Goal: Task Accomplishment & Management: Use online tool/utility

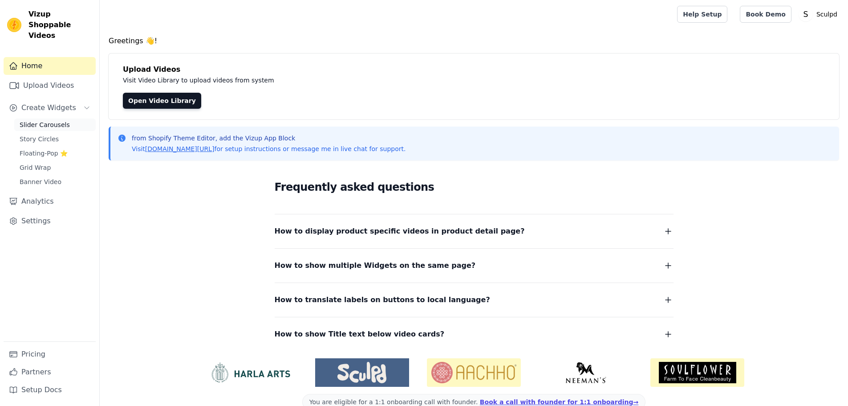
click at [47, 120] on span "Slider Carousels" at bounding box center [45, 124] width 50 height 9
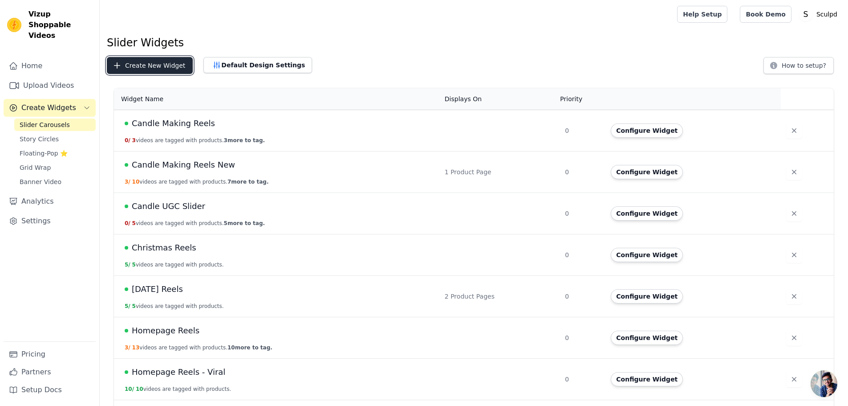
click at [142, 66] on button "Create New Widget" at bounding box center [150, 65] width 86 height 17
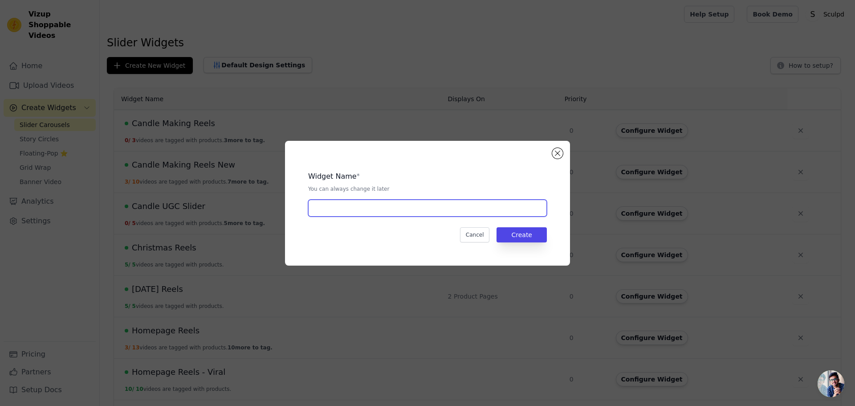
click at [377, 211] on input "text" at bounding box center [427, 207] width 239 height 17
paste input "Double Date Night - Candle & Pottery Reels"
type input "Double Date Night - Candle & Pottery Reels"
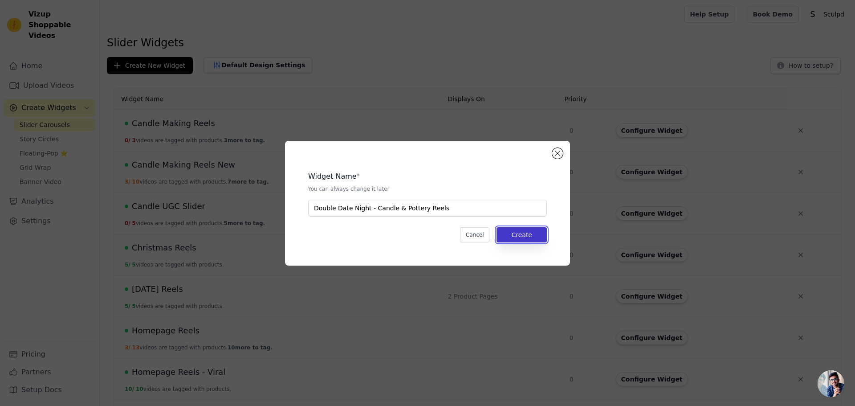
click at [528, 235] on button "Create" at bounding box center [521, 234] width 50 height 15
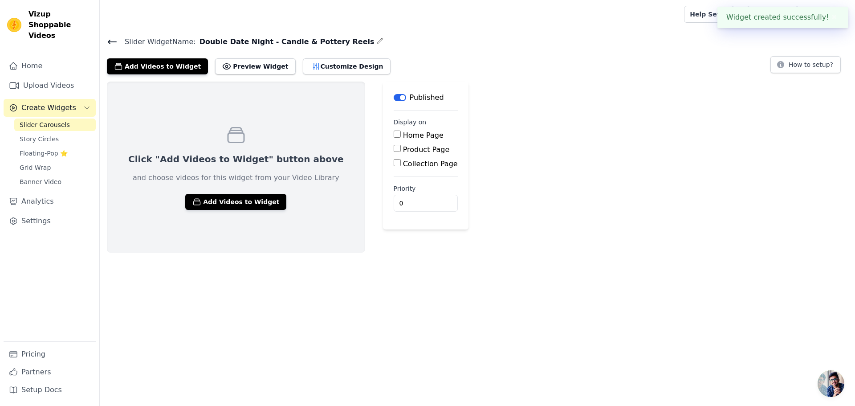
click at [403, 151] on label "Product Page" at bounding box center [426, 149] width 47 height 8
click at [395, 151] on input "Product Page" at bounding box center [397, 148] width 7 height 7
checkbox input "true"
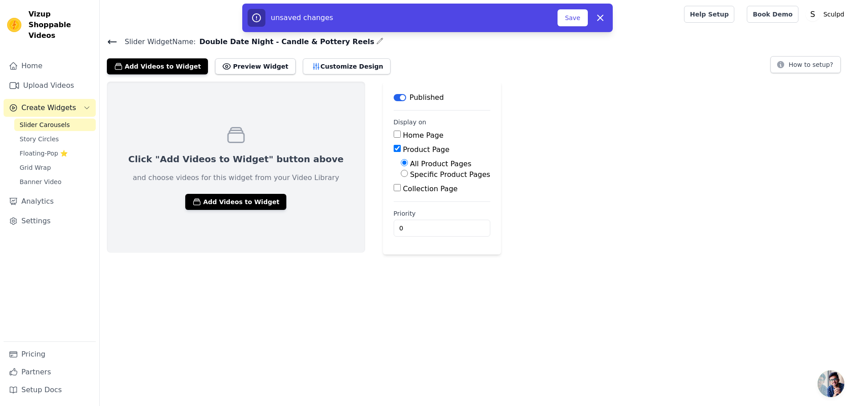
click at [410, 175] on label "Specific Product Pages" at bounding box center [450, 174] width 80 height 8
click at [407, 175] on input "Specific Product Pages" at bounding box center [404, 173] width 7 height 7
radio input "true"
click at [401, 195] on button "Select Products" at bounding box center [431, 194] width 60 height 15
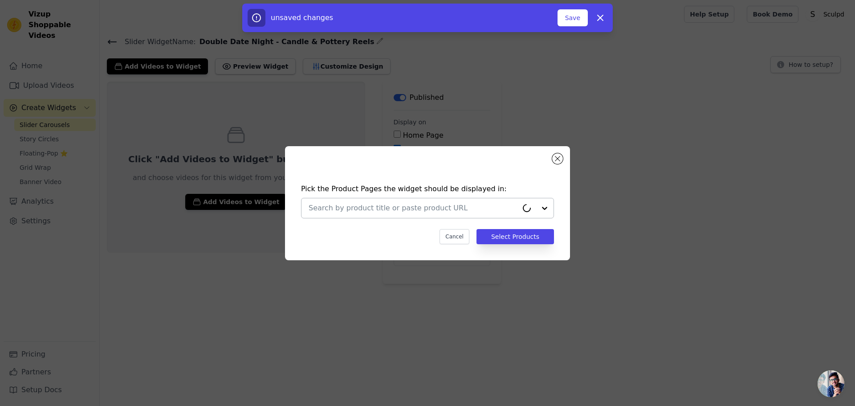
click at [374, 212] on input "text" at bounding box center [412, 208] width 209 height 11
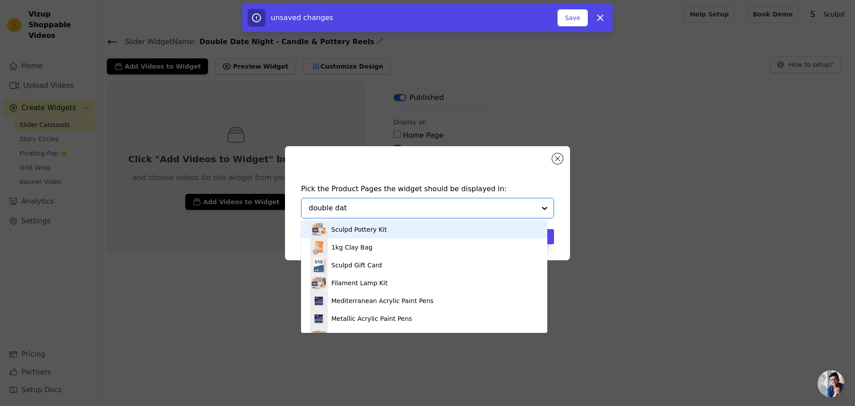
type input "double date"
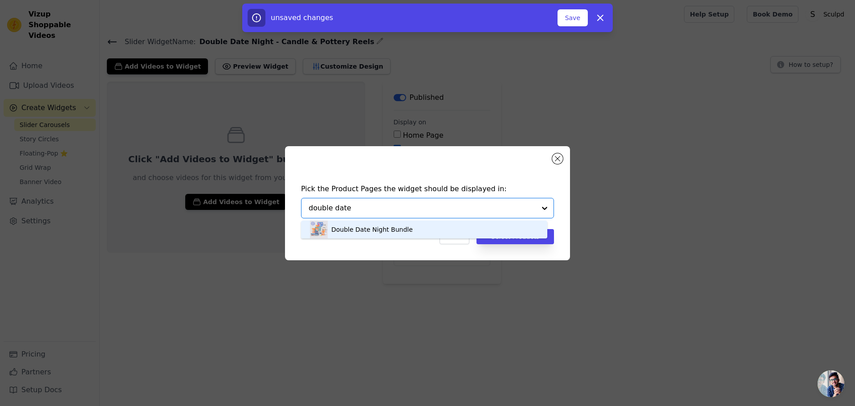
click at [373, 232] on div "Double Date Night Bundle" at bounding box center [371, 229] width 81 height 9
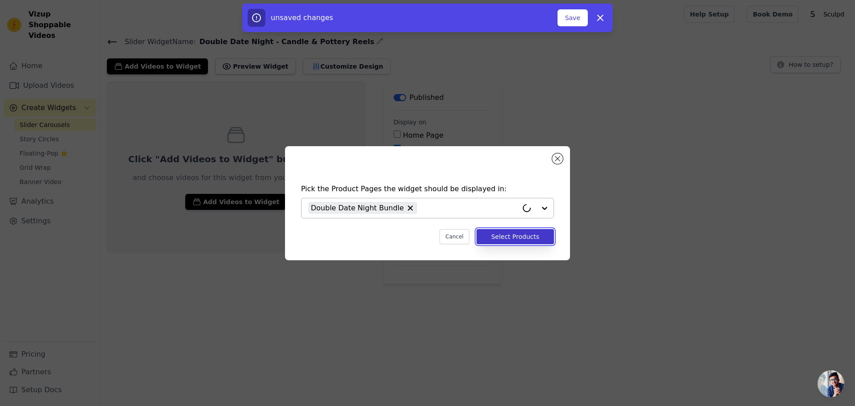
click at [522, 239] on button "Select Products" at bounding box center [514, 236] width 77 height 15
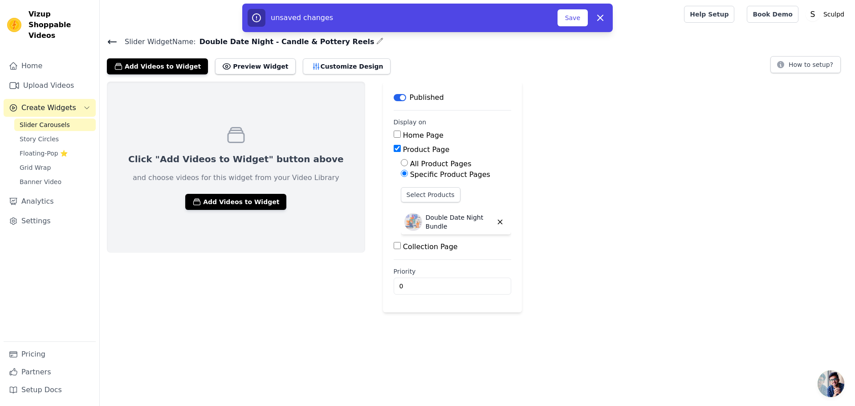
click at [624, 272] on div "Click "Add Videos to Widget" button above and choose videos for this widget fro…" at bounding box center [477, 196] width 755 height 231
click at [310, 66] on button "Customize Design" at bounding box center [347, 66] width 88 height 16
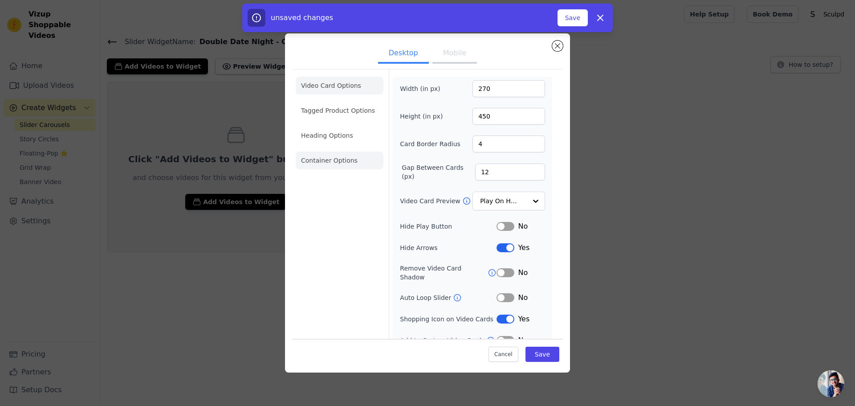
click at [322, 162] on li "Container Options" at bounding box center [340, 160] width 88 height 18
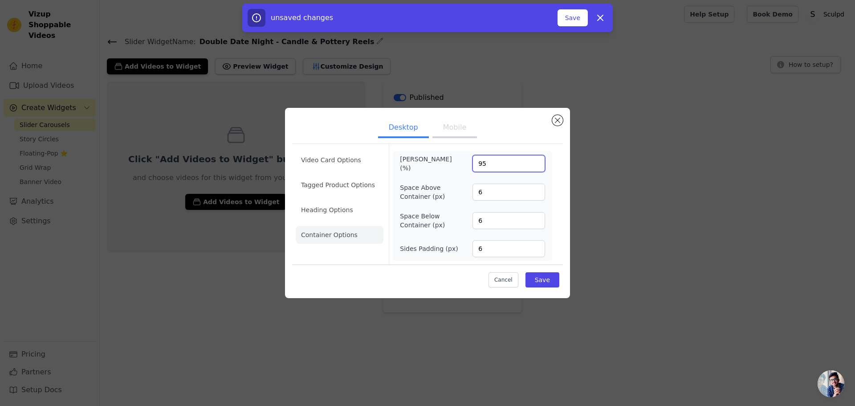
click at [480, 165] on input "95" at bounding box center [508, 163] width 73 height 17
type input "100"
click at [420, 277] on div "Cancel Save" at bounding box center [427, 277] width 271 height 27
click at [540, 280] on button "Save" at bounding box center [542, 279] width 34 height 15
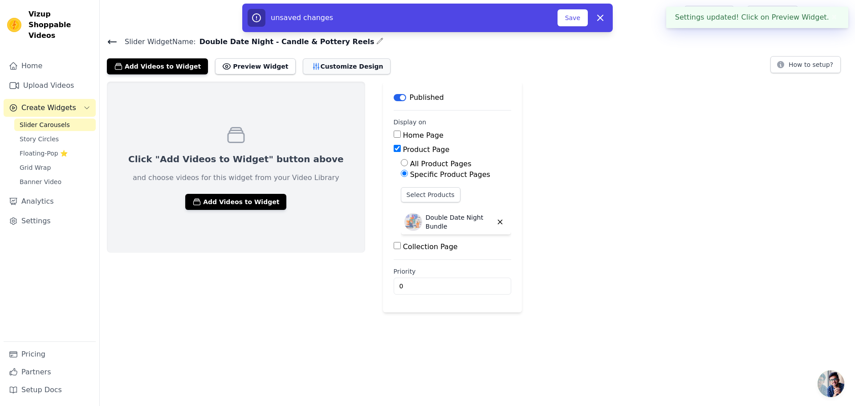
click at [333, 68] on button "Customize Design" at bounding box center [347, 66] width 88 height 16
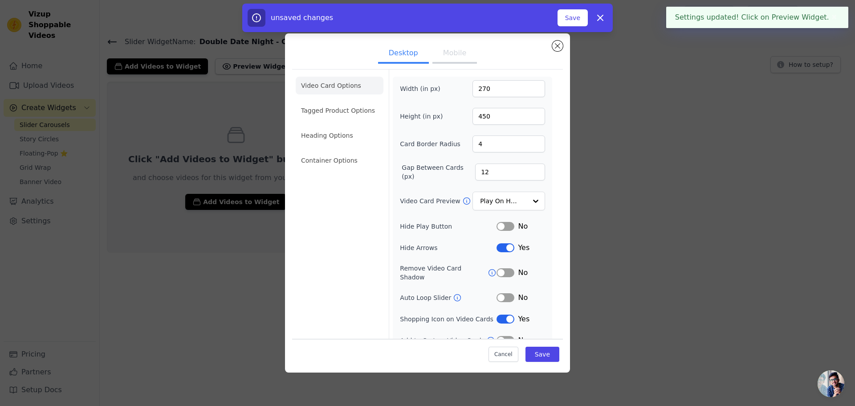
click at [459, 50] on button "Mobile" at bounding box center [454, 54] width 45 height 20
click at [327, 162] on li "Container Options" at bounding box center [340, 160] width 88 height 18
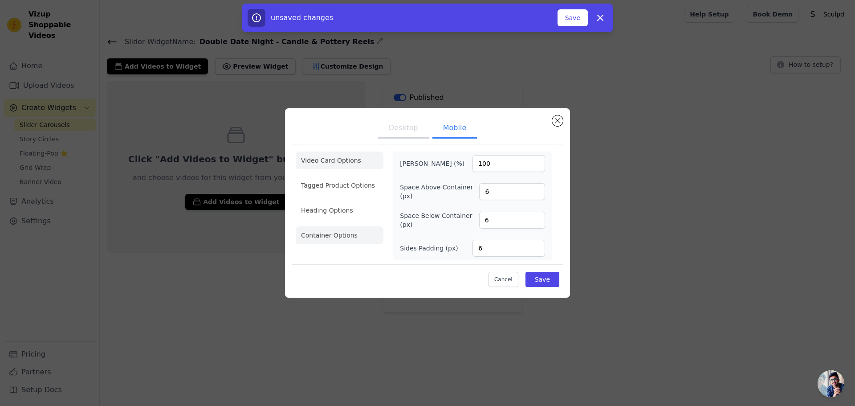
click at [333, 176] on li "Video Card Options" at bounding box center [340, 185] width 88 height 18
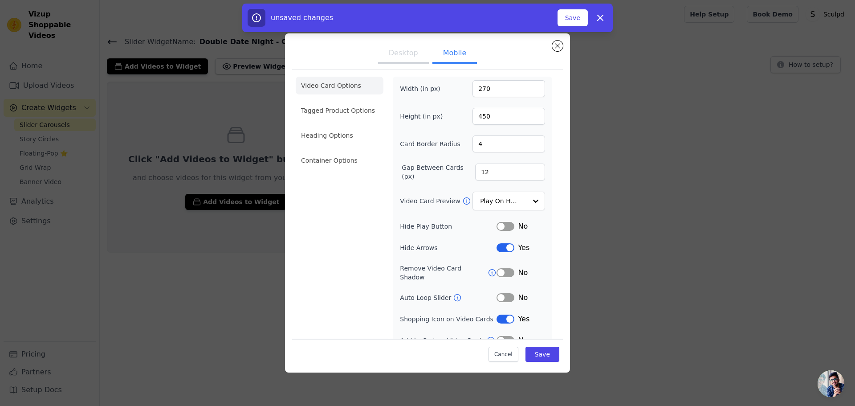
click at [399, 50] on button "Desktop" at bounding box center [403, 54] width 51 height 20
click at [515, 203] on input "Video Card Preview" at bounding box center [503, 201] width 46 height 18
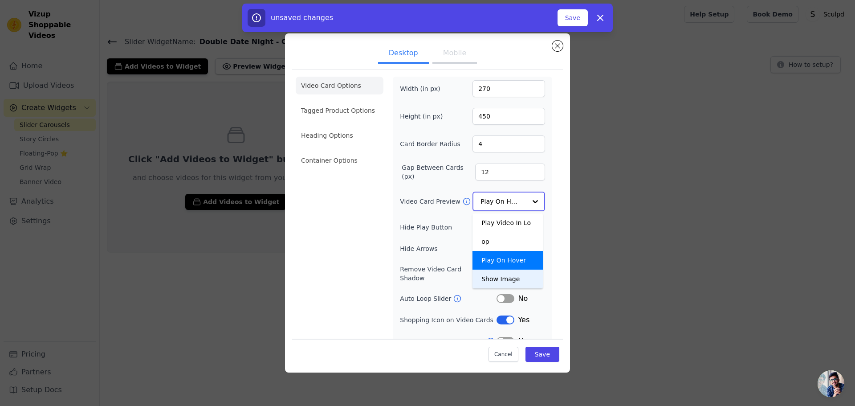
click at [494, 269] on div "Show Image" at bounding box center [507, 278] width 70 height 19
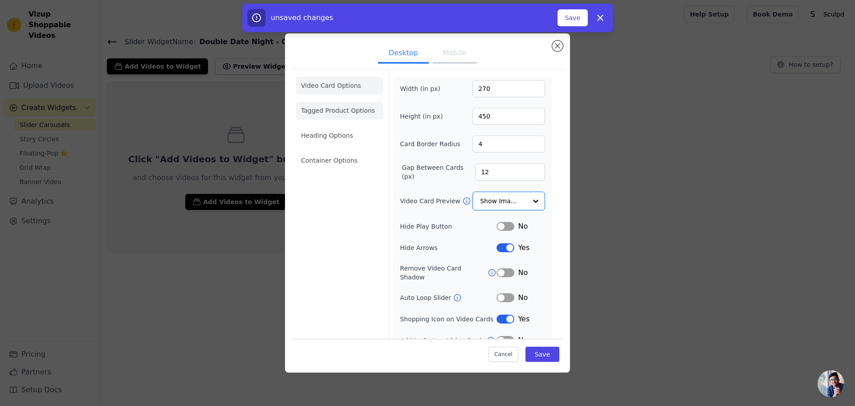
click at [337, 151] on li "Tagged Product Options" at bounding box center [340, 160] width 88 height 18
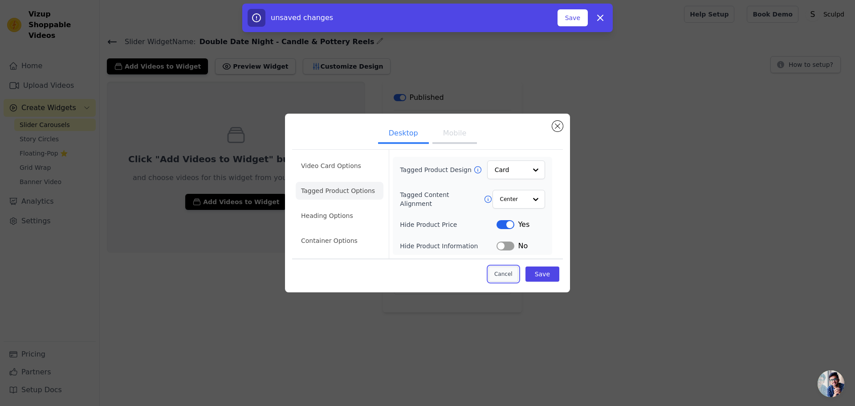
click at [505, 275] on button "Cancel" at bounding box center [503, 273] width 30 height 15
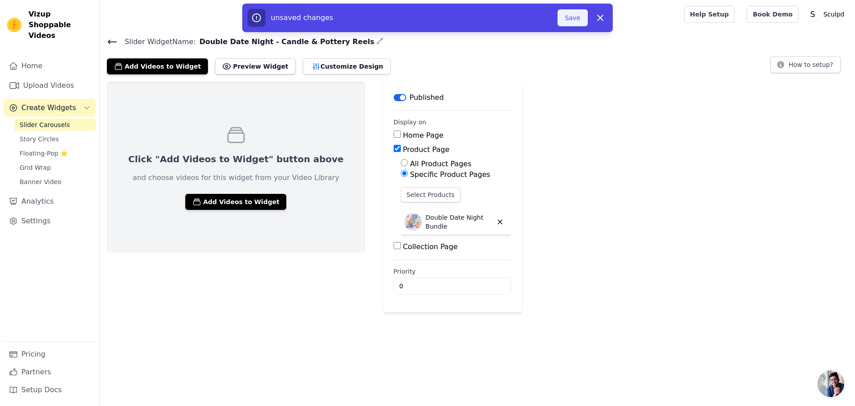
click at [568, 15] on button "Save" at bounding box center [572, 17] width 30 height 17
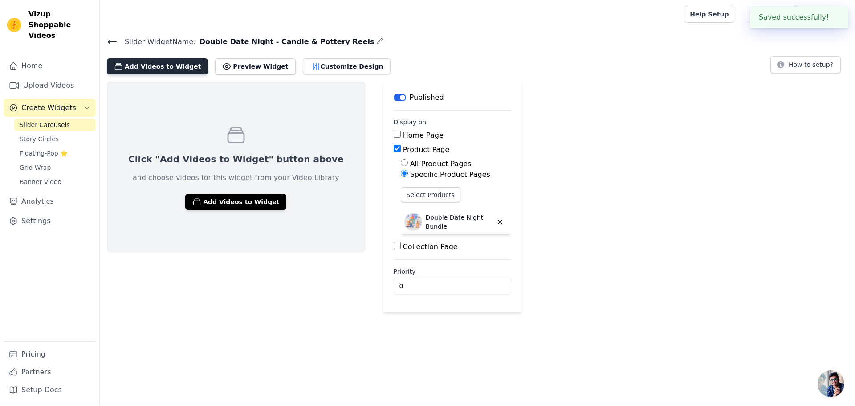
click at [146, 59] on button "Add Videos to Widget" at bounding box center [157, 66] width 101 height 16
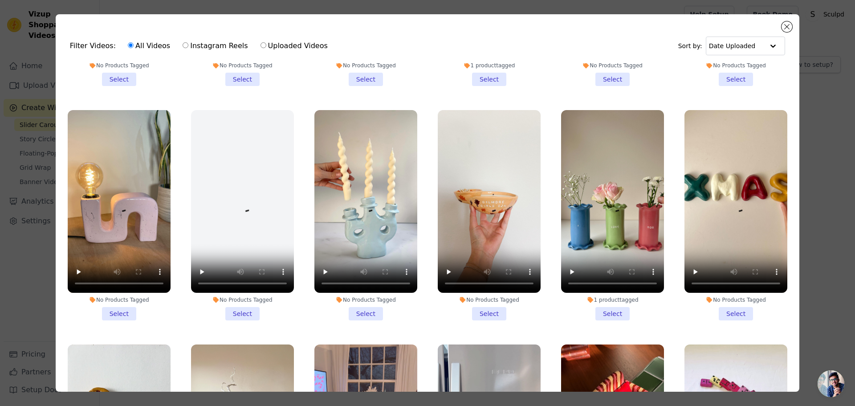
scroll to position [2760, 0]
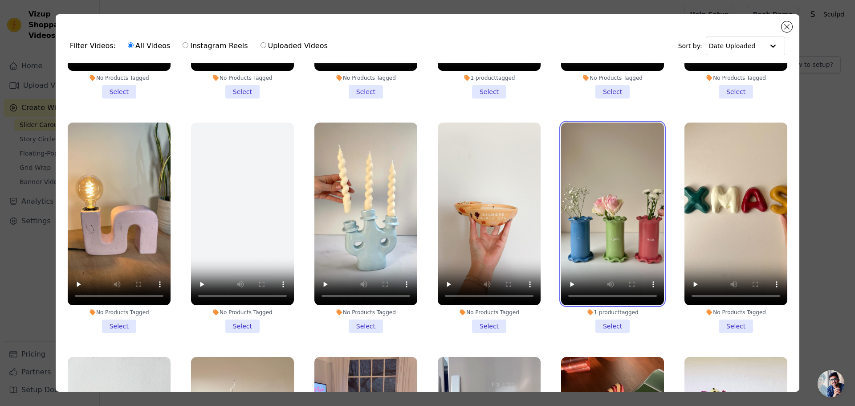
click at [593, 194] on video at bounding box center [612, 213] width 103 height 183
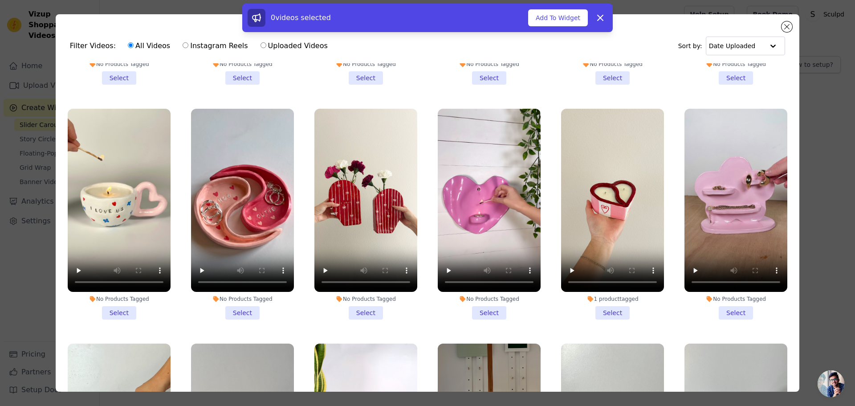
scroll to position [668, 0]
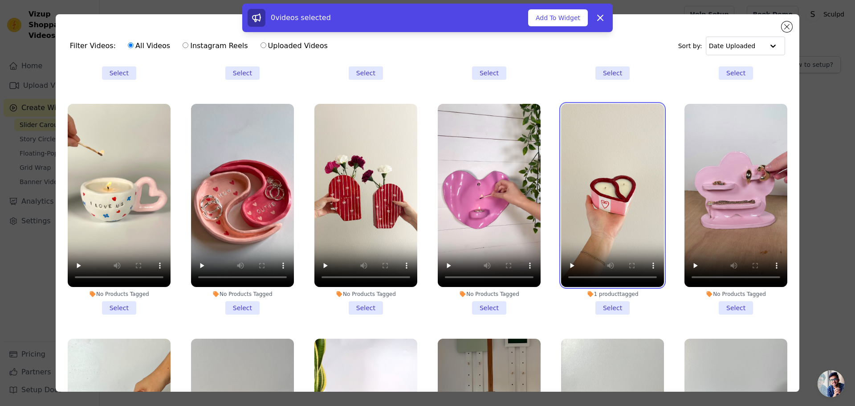
click at [609, 205] on video at bounding box center [612, 195] width 103 height 183
click at [608, 296] on li "1 product tagged Select" at bounding box center [612, 209] width 103 height 211
click at [0, 0] on input "1 product tagged Select" at bounding box center [0, 0] width 0 height 0
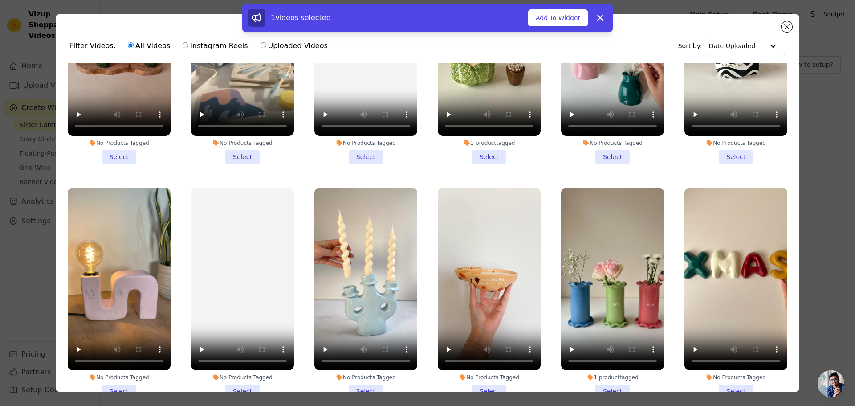
scroll to position [2715, 0]
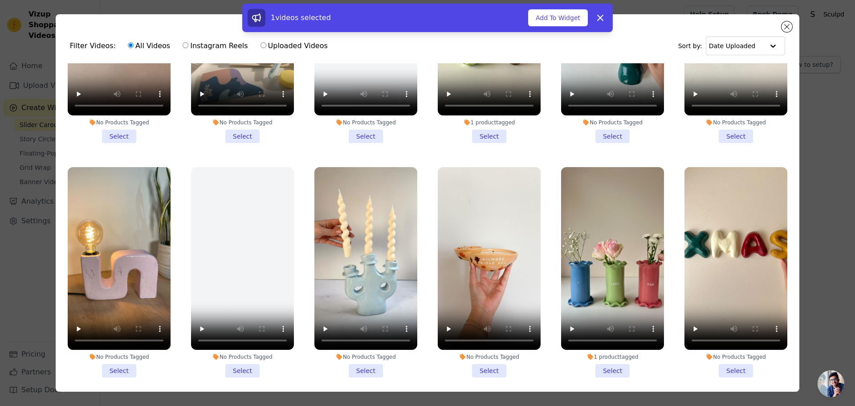
click at [606, 326] on li "1 product tagged Select" at bounding box center [612, 272] width 103 height 211
click at [0, 0] on input "1 product tagged Select" at bounding box center [0, 0] width 0 height 0
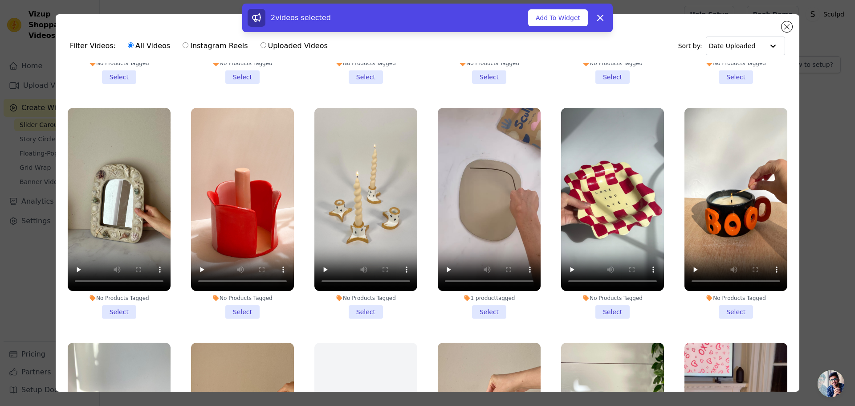
scroll to position [4444, 0]
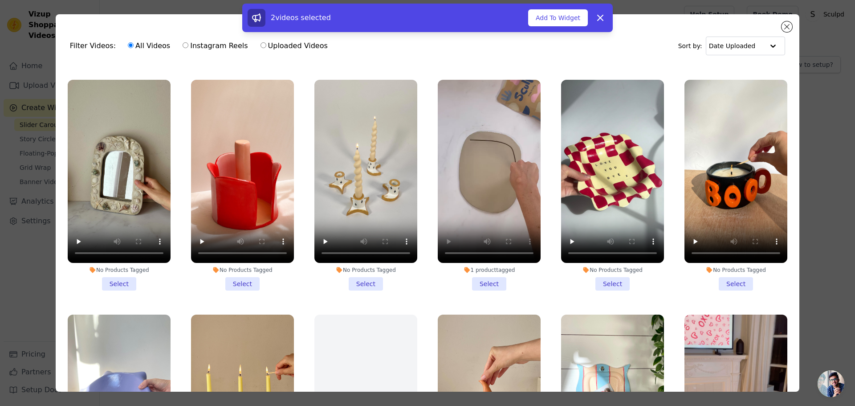
click at [479, 216] on li "1 product tagged Select" at bounding box center [489, 185] width 103 height 211
click at [0, 0] on input "1 product tagged Select" at bounding box center [0, 0] width 0 height 0
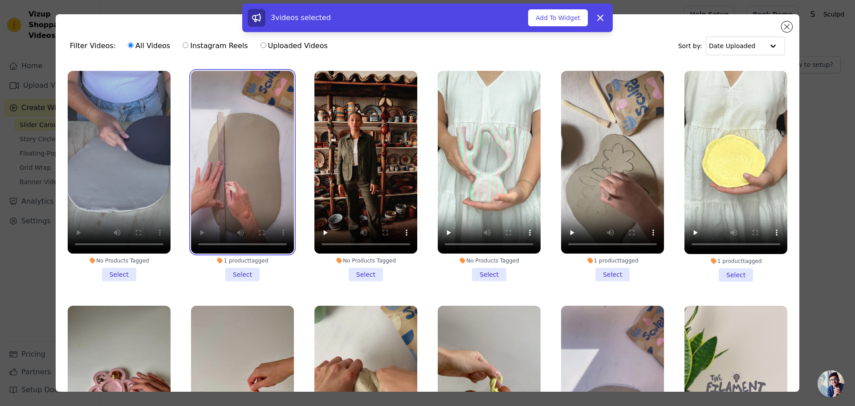
scroll to position [7293, 0]
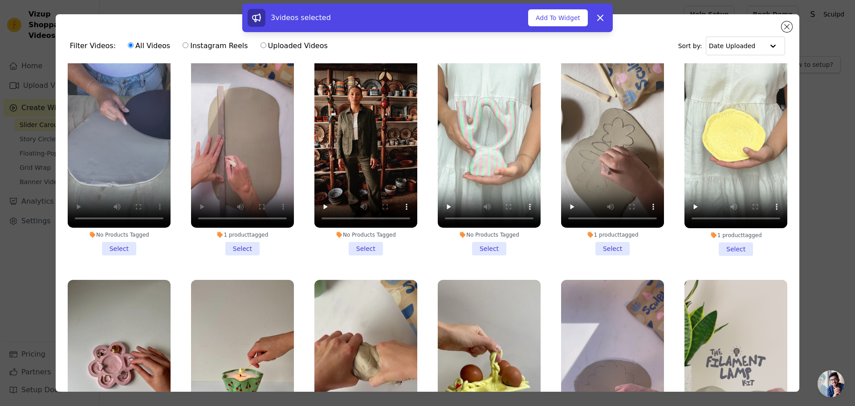
click at [244, 375] on li "1 product tagged Select" at bounding box center [242, 385] width 103 height 211
click at [0, 0] on input "1 product tagged Select" at bounding box center [0, 0] width 0 height 0
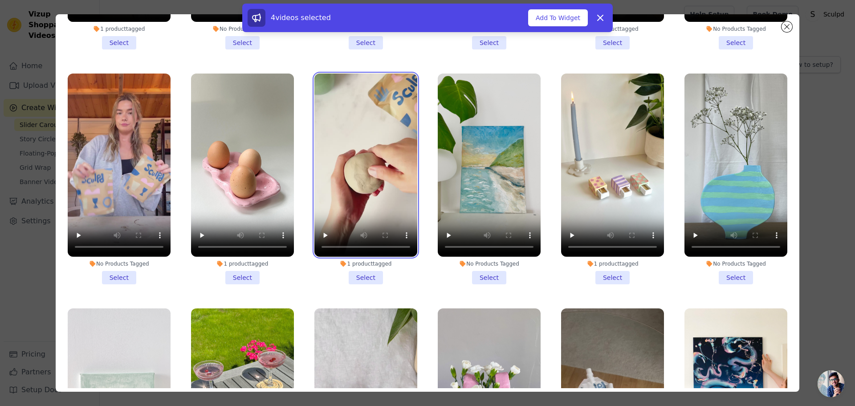
scroll to position [77, 0]
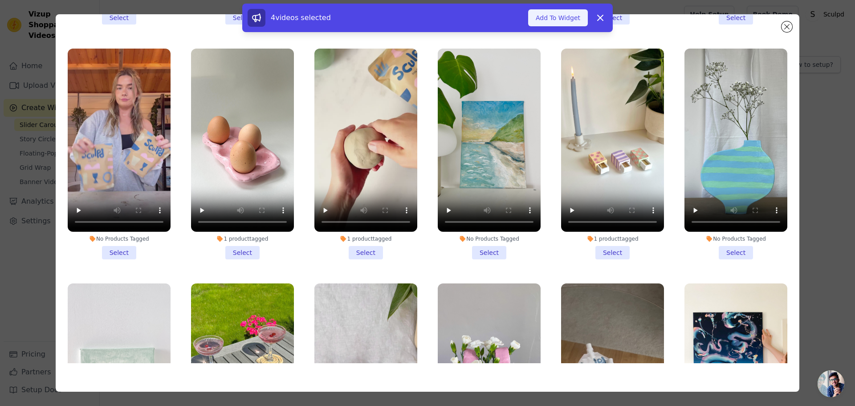
click at [558, 18] on button "Add To Widget" at bounding box center [558, 17] width 60 height 17
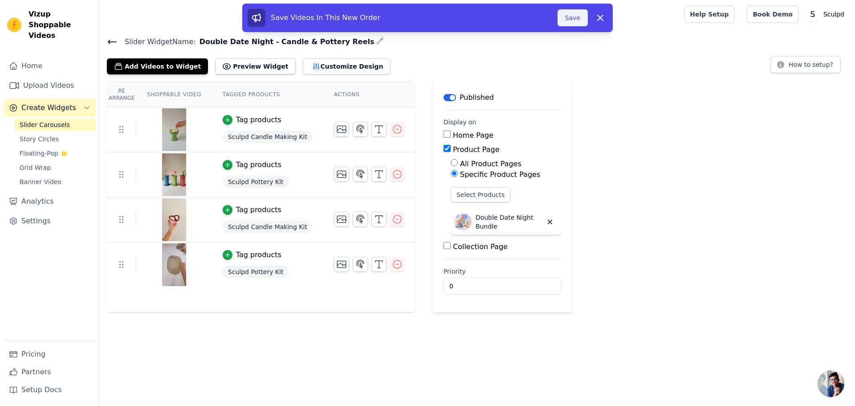
click at [564, 16] on button "Save" at bounding box center [572, 17] width 30 height 17
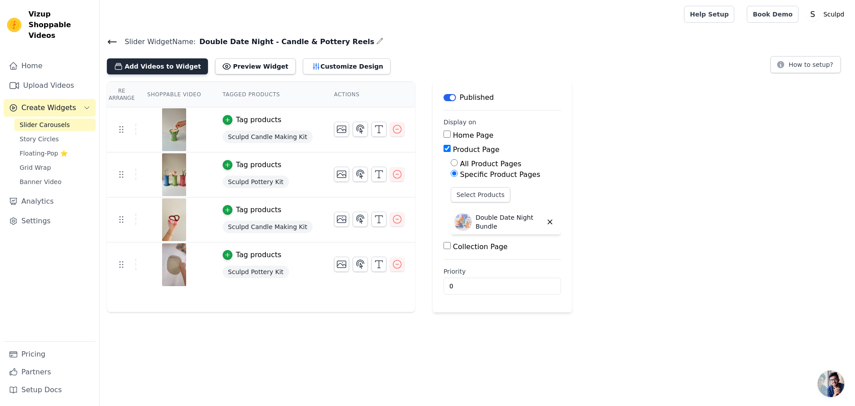
click at [171, 63] on button "Add Videos to Widget" at bounding box center [157, 66] width 101 height 16
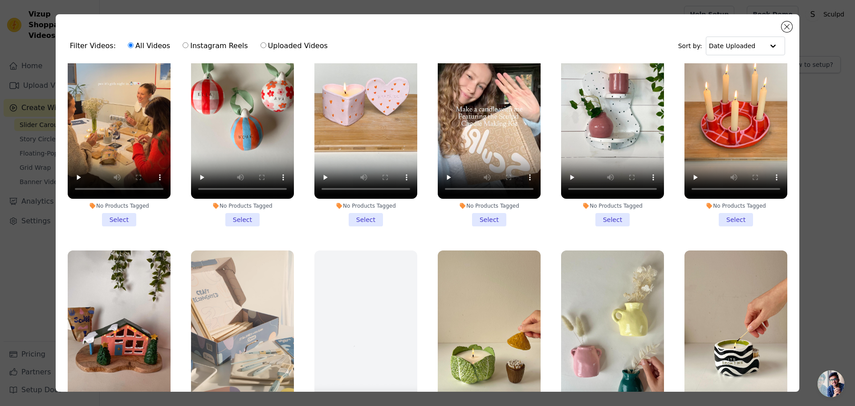
scroll to position [2448, 0]
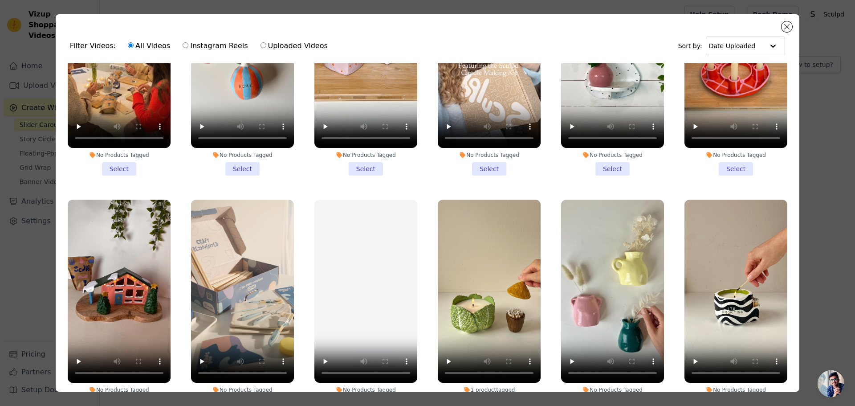
drag, startPoint x: 488, startPoint y: 361, endPoint x: 493, endPoint y: 358, distance: 5.4
click at [488, 361] on li "1 product tagged Select" at bounding box center [489, 304] width 103 height 211
click at [0, 0] on input "1 product tagged Select" at bounding box center [0, 0] width 0 height 0
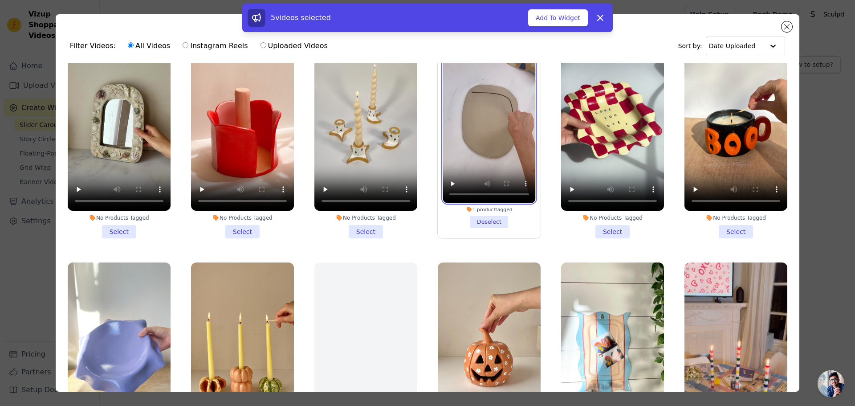
scroll to position [4578, 0]
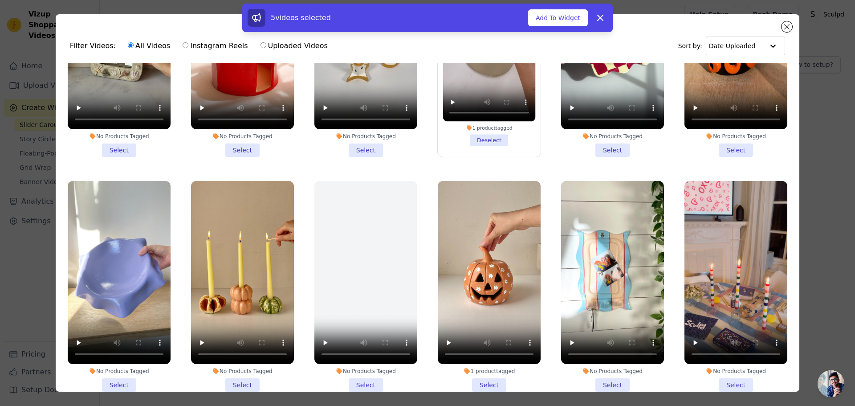
click at [111, 313] on li "No Products Tagged Select" at bounding box center [119, 286] width 103 height 211
click at [0, 0] on input "No Products Tagged Select" at bounding box center [0, 0] width 0 height 0
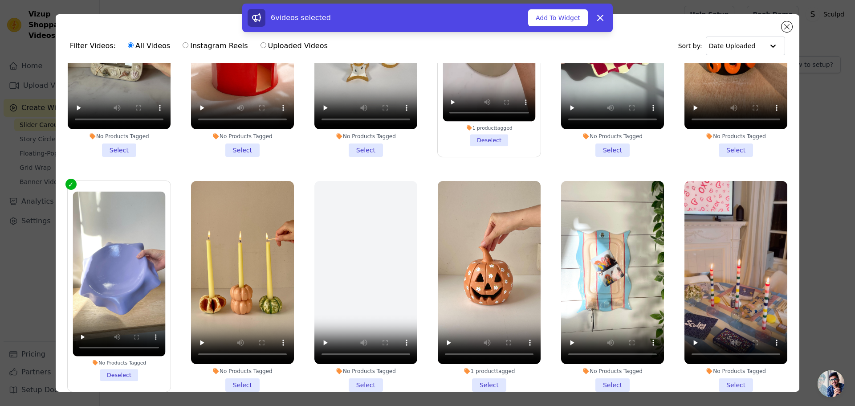
click at [488, 320] on li "1 product tagged Select" at bounding box center [489, 286] width 103 height 211
click at [0, 0] on input "1 product tagged Select" at bounding box center [0, 0] width 0 height 0
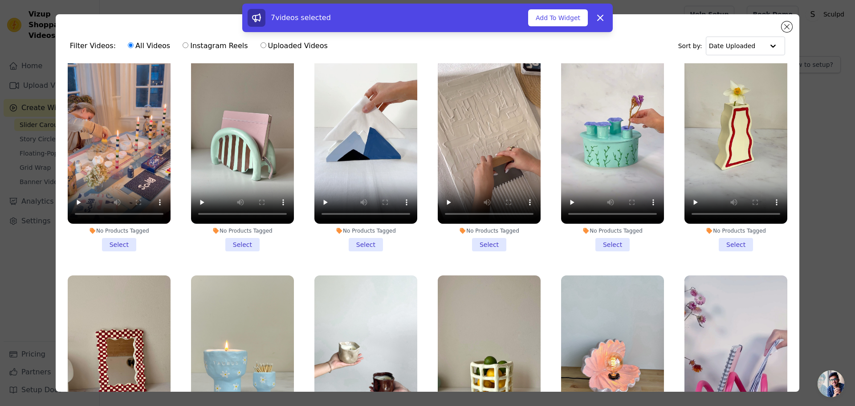
scroll to position [5958, 0]
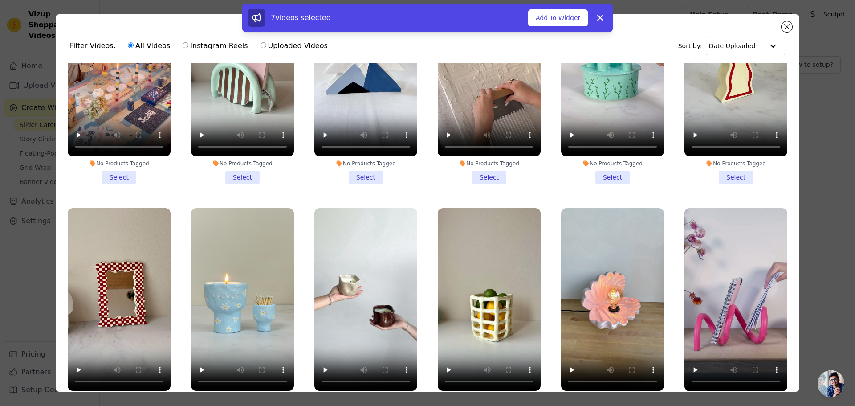
click at [363, 325] on li "No Products Tagged Select" at bounding box center [365, 313] width 103 height 211
click at [0, 0] on input "No Products Tagged Select" at bounding box center [0, 0] width 0 height 0
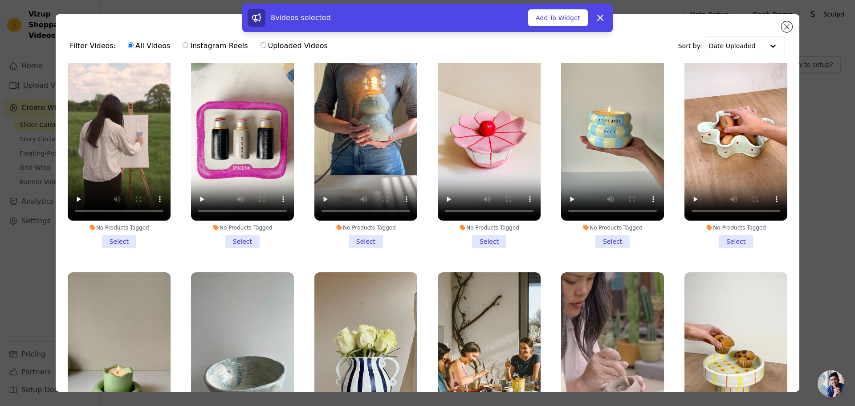
scroll to position [6670, 0]
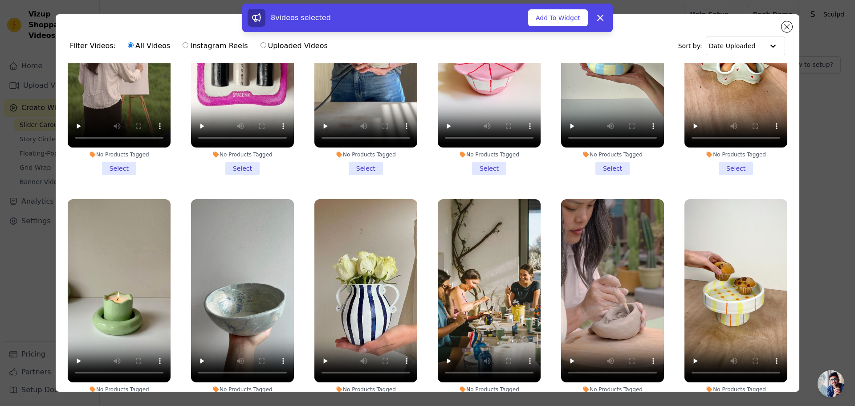
click at [362, 300] on li "No Products Tagged Select" at bounding box center [365, 304] width 103 height 211
click at [0, 0] on input "No Products Tagged Select" at bounding box center [0, 0] width 0 height 0
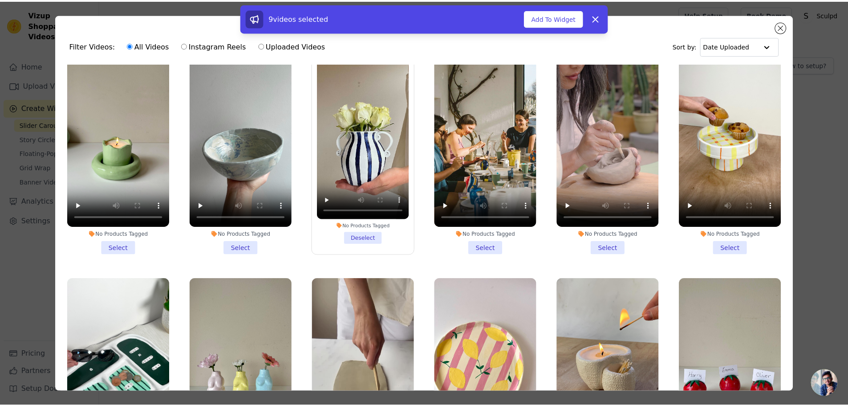
scroll to position [6848, 0]
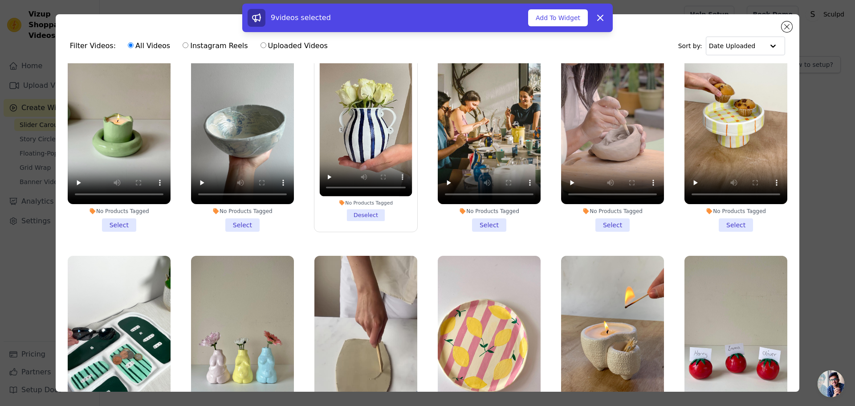
click at [607, 358] on li "No Products Tagged Select" at bounding box center [612, 361] width 103 height 211
click at [0, 0] on input "No Products Tagged Select" at bounding box center [0, 0] width 0 height 0
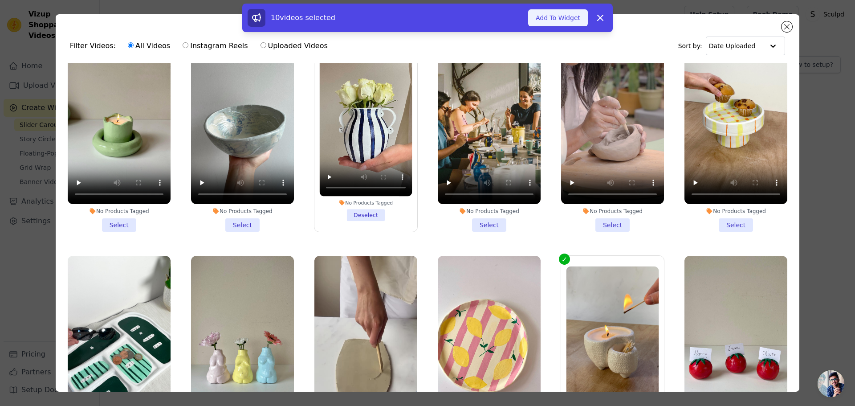
click at [560, 12] on button "Add To Widget" at bounding box center [558, 17] width 60 height 17
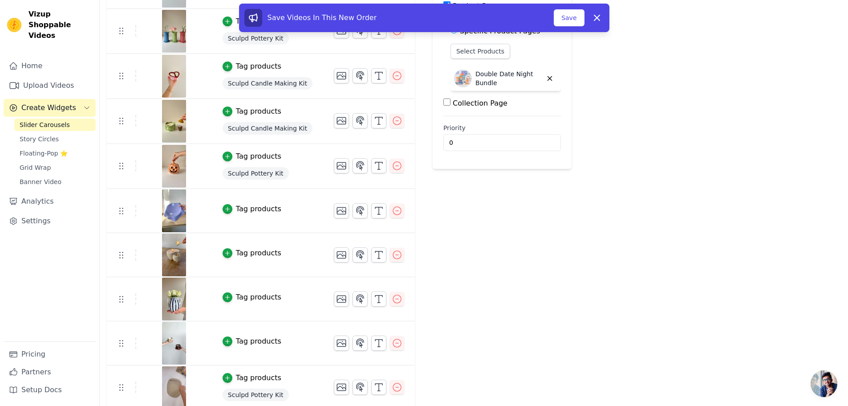
scroll to position [147, 0]
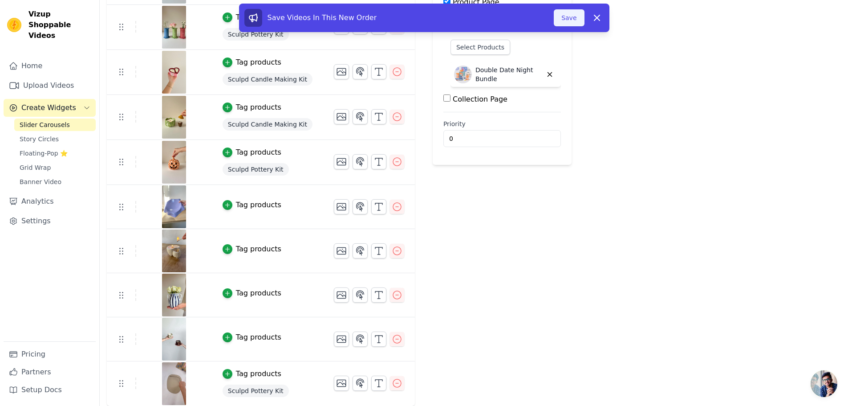
click at [571, 13] on button "Save" at bounding box center [569, 17] width 30 height 17
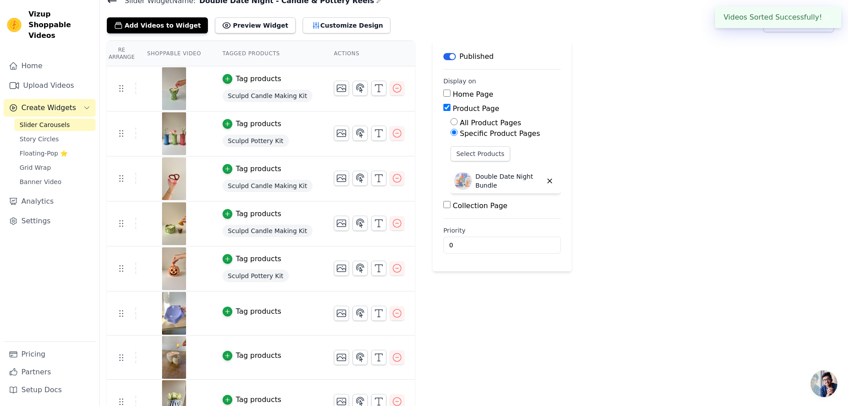
scroll to position [0, 0]
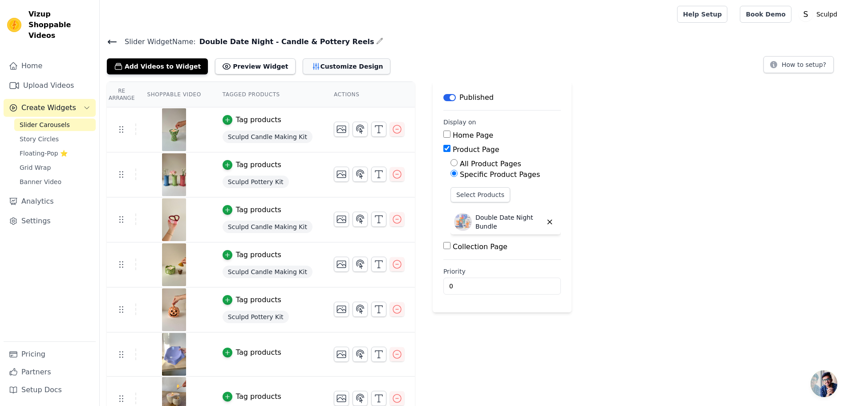
click at [321, 70] on button "Customize Design" at bounding box center [347, 66] width 88 height 16
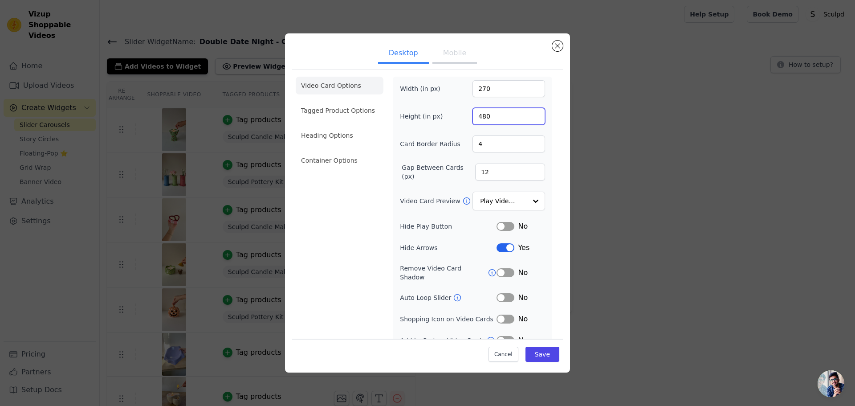
click at [481, 114] on input "480" at bounding box center [508, 116] width 73 height 17
type input "450"
click at [476, 147] on input "4" at bounding box center [508, 143] width 73 height 17
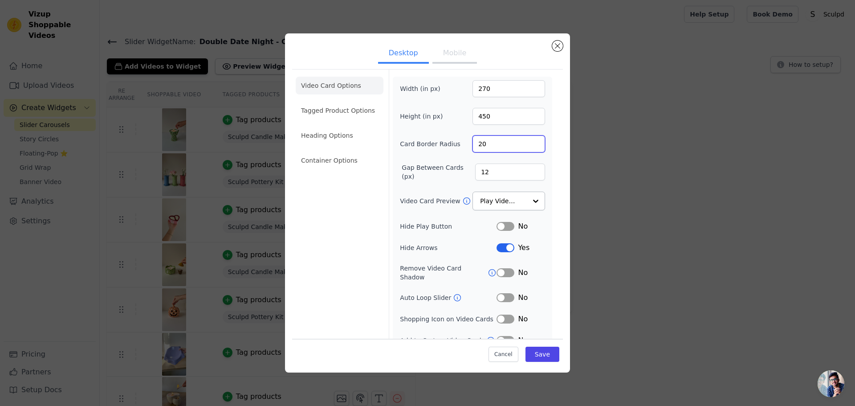
type input "20"
click at [510, 204] on input "Video Card Preview" at bounding box center [503, 201] width 46 height 18
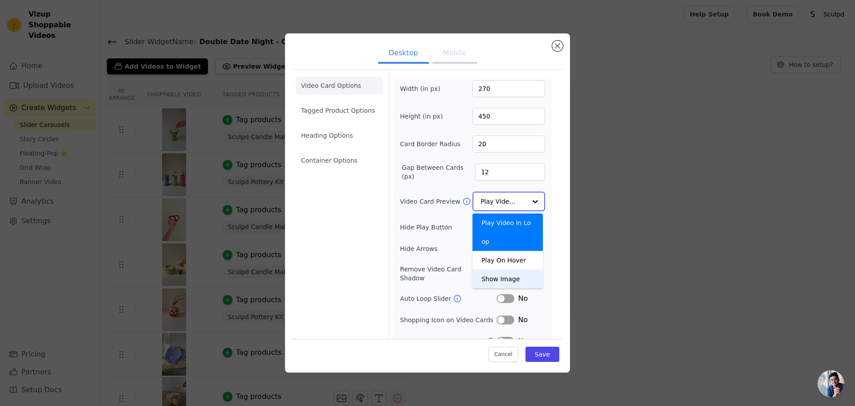
click at [498, 269] on div "Show Image" at bounding box center [507, 278] width 70 height 19
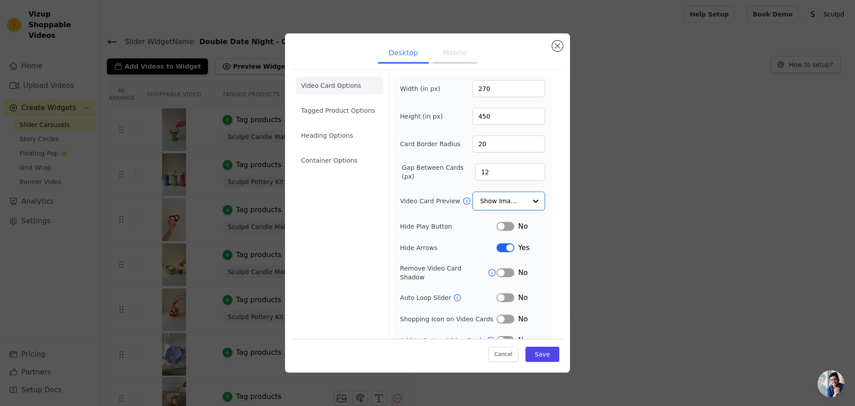
click at [503, 249] on button "Label" at bounding box center [505, 247] width 18 height 9
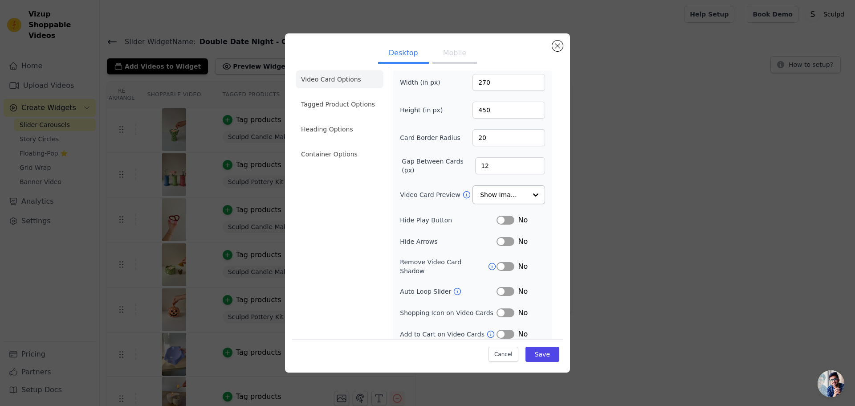
click at [498, 308] on button "Label" at bounding box center [505, 312] width 18 height 9
click at [528, 349] on button "Save" at bounding box center [542, 353] width 34 height 15
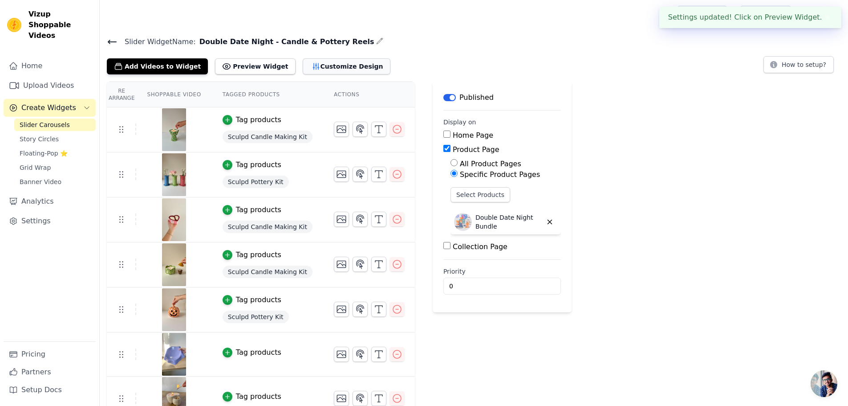
click at [327, 67] on button "Customize Design" at bounding box center [347, 66] width 88 height 16
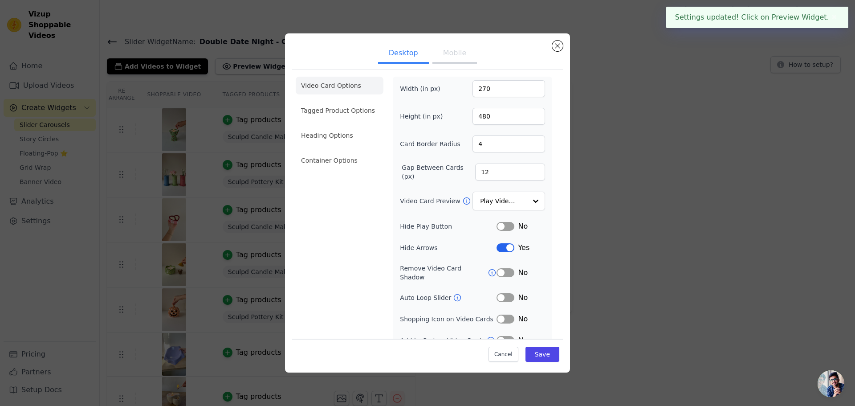
click at [447, 54] on button "Mobile" at bounding box center [454, 54] width 45 height 20
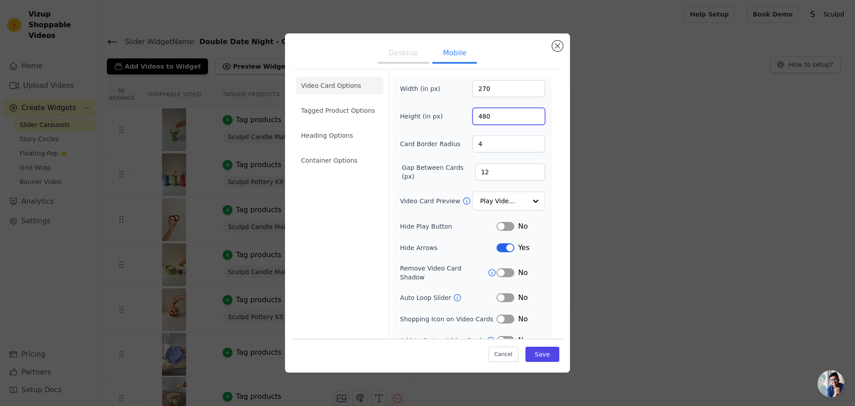
click at [481, 118] on input "480" at bounding box center [508, 116] width 73 height 17
type input "450"
click at [474, 145] on input "4" at bounding box center [508, 143] width 73 height 17
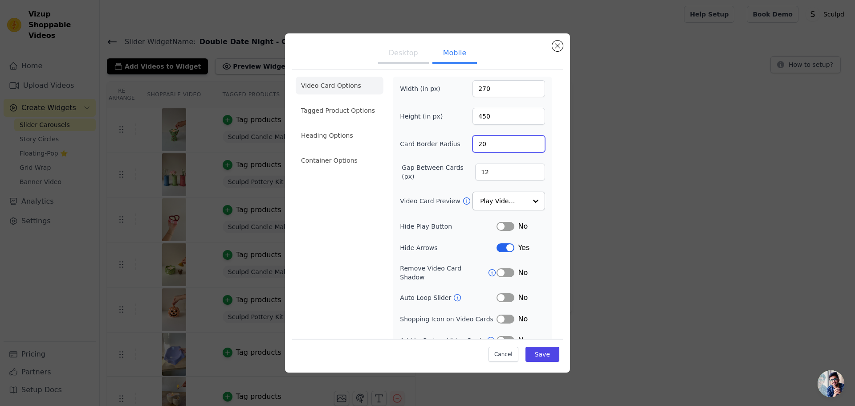
type input "20"
click at [518, 195] on input "Video Card Preview" at bounding box center [503, 201] width 46 height 18
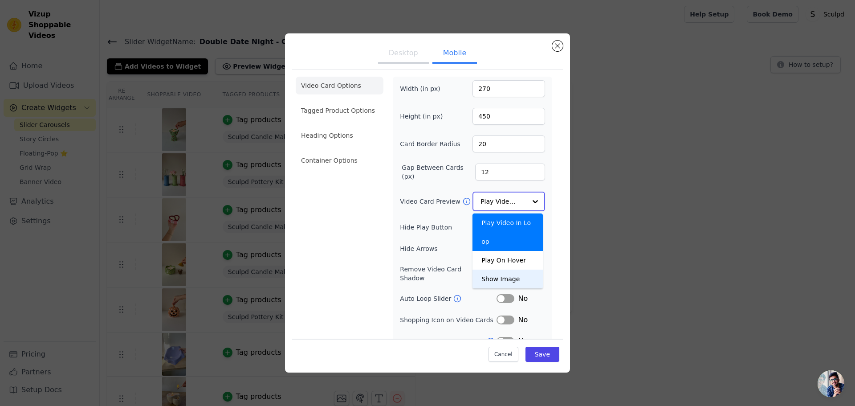
click at [499, 269] on div "Show Image" at bounding box center [507, 278] width 70 height 19
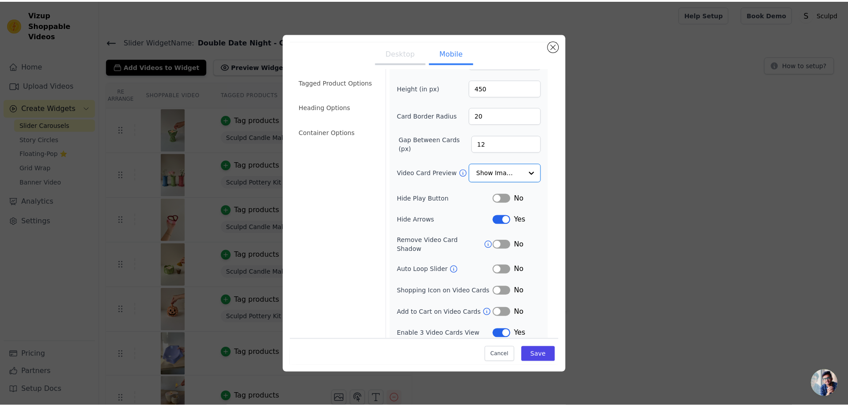
scroll to position [28, 0]
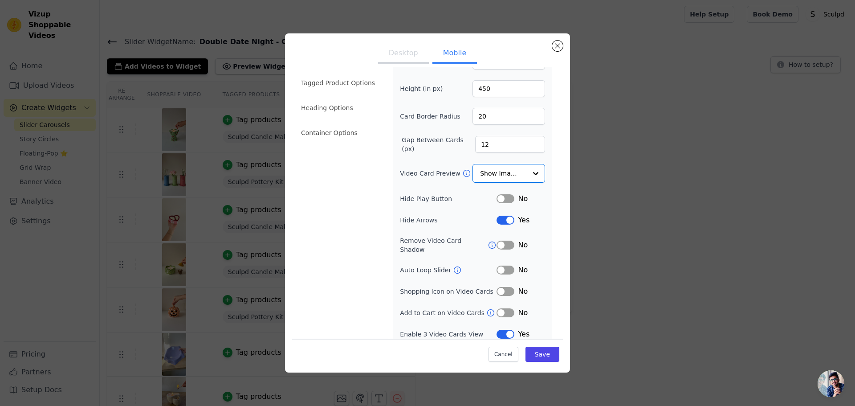
click at [502, 218] on button "Label" at bounding box center [505, 219] width 18 height 9
click at [498, 287] on button "Label" at bounding box center [505, 291] width 18 height 9
click at [500, 220] on button "Label" at bounding box center [505, 219] width 18 height 9
click at [502, 217] on button "Label" at bounding box center [505, 219] width 18 height 9
click at [529, 349] on button "Save" at bounding box center [542, 353] width 34 height 15
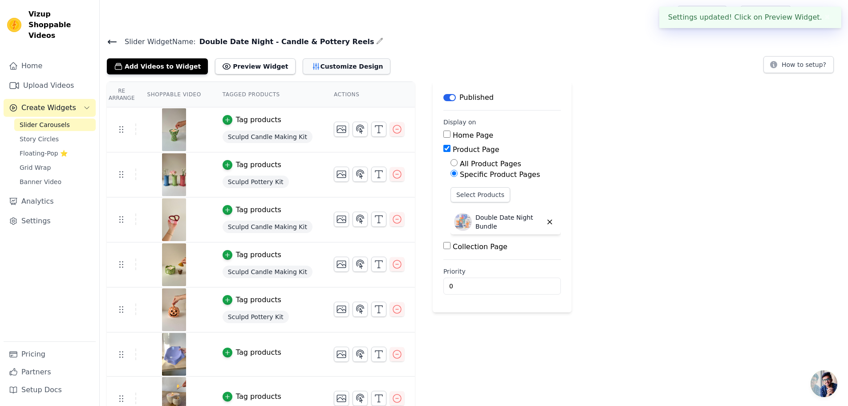
click at [303, 68] on button "Customize Design" at bounding box center [347, 66] width 88 height 16
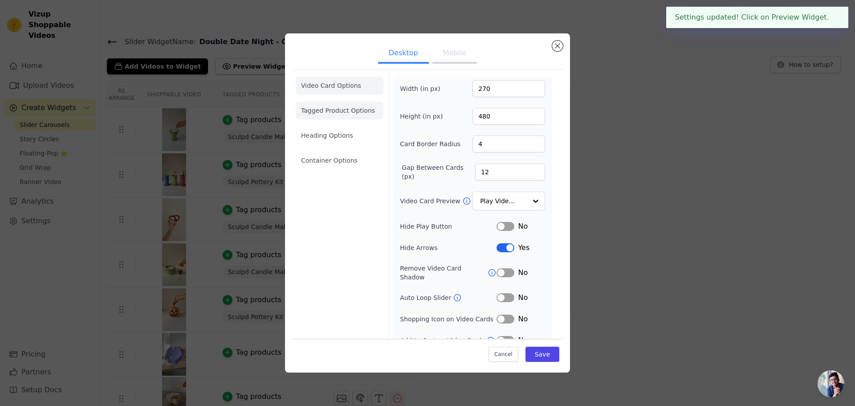
click at [351, 151] on li "Tagged Product Options" at bounding box center [340, 160] width 88 height 18
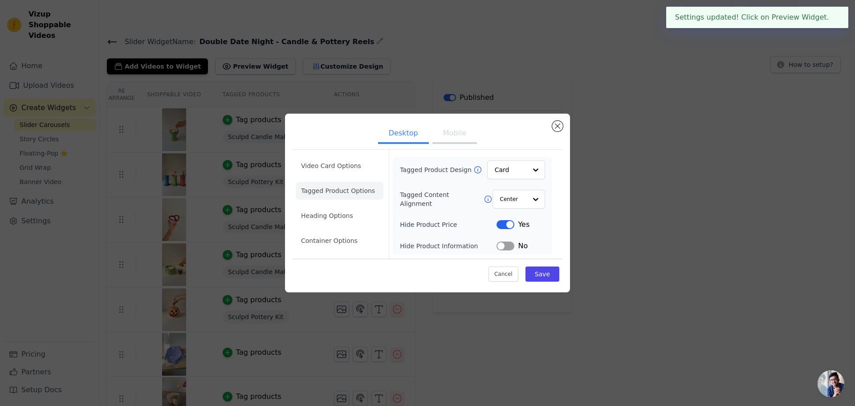
click at [500, 247] on button "Label" at bounding box center [505, 245] width 18 height 9
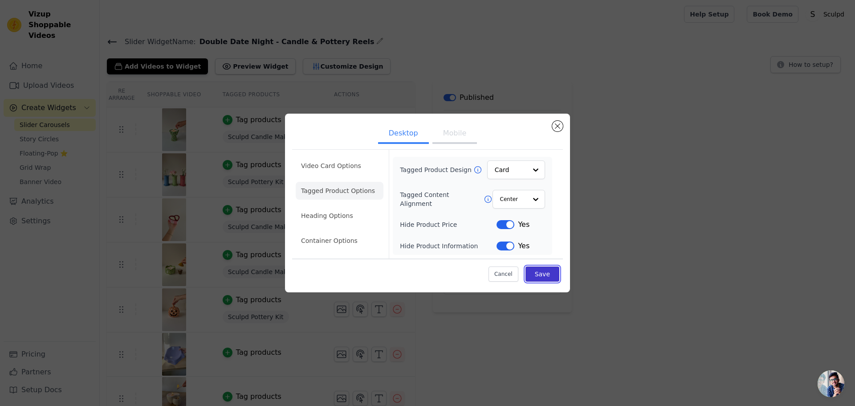
click at [552, 276] on button "Save" at bounding box center [542, 273] width 34 height 15
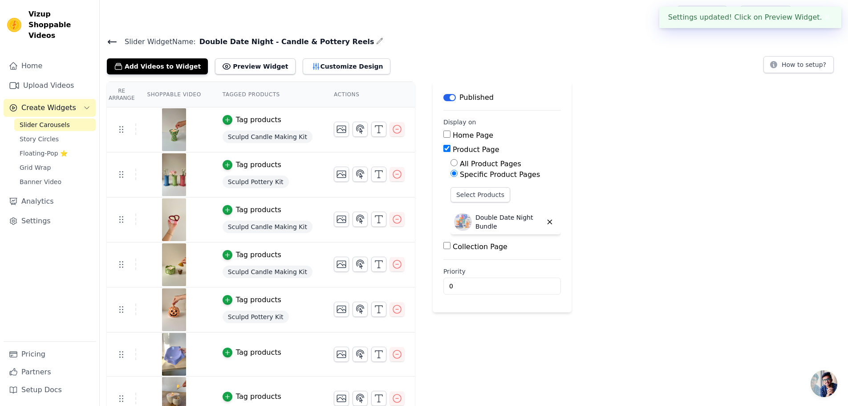
click at [325, 67] on button "Customize Design" at bounding box center [347, 66] width 88 height 16
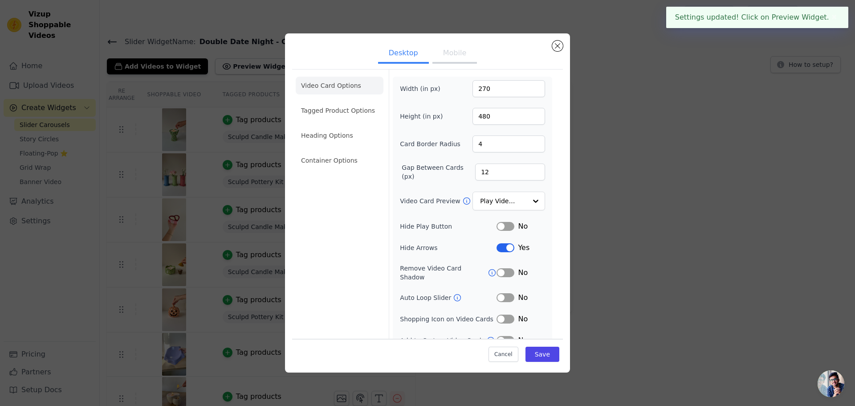
click at [449, 57] on button "Mobile" at bounding box center [454, 54] width 45 height 20
click at [331, 151] on li "Tagged Product Options" at bounding box center [340, 160] width 88 height 18
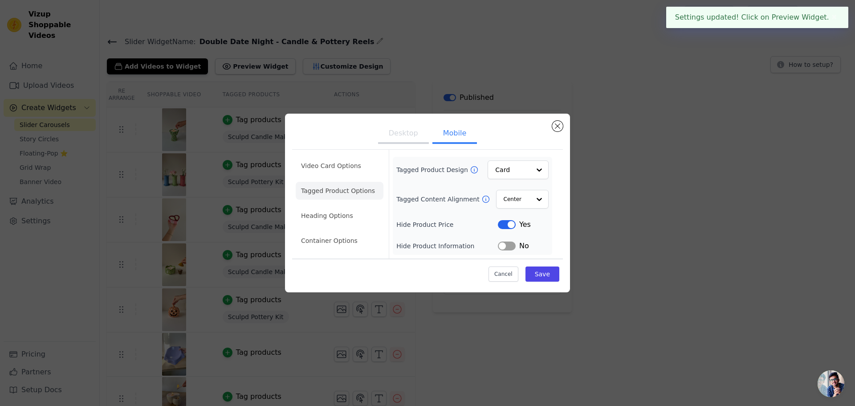
click at [508, 245] on button "Label" at bounding box center [507, 245] width 18 height 9
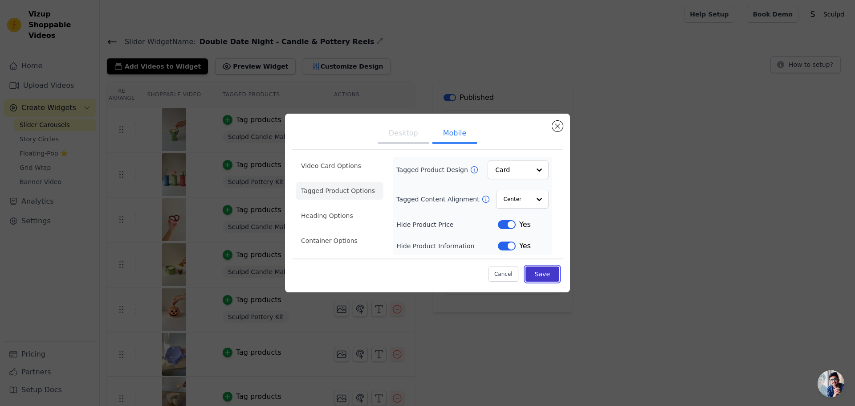
click at [545, 279] on button "Save" at bounding box center [542, 273] width 34 height 15
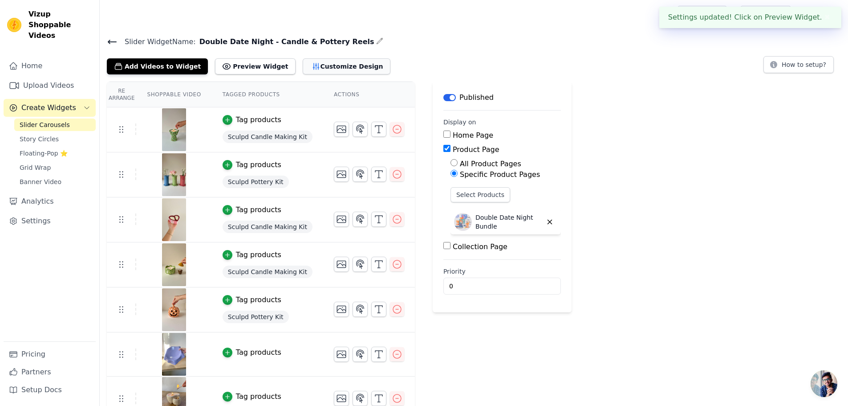
click at [322, 70] on button "Customize Design" at bounding box center [347, 66] width 88 height 16
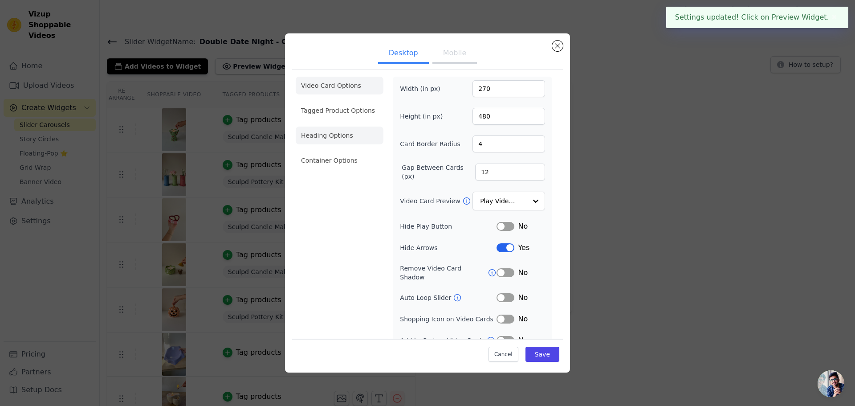
click at [319, 133] on li "Heading Options" at bounding box center [340, 135] width 88 height 18
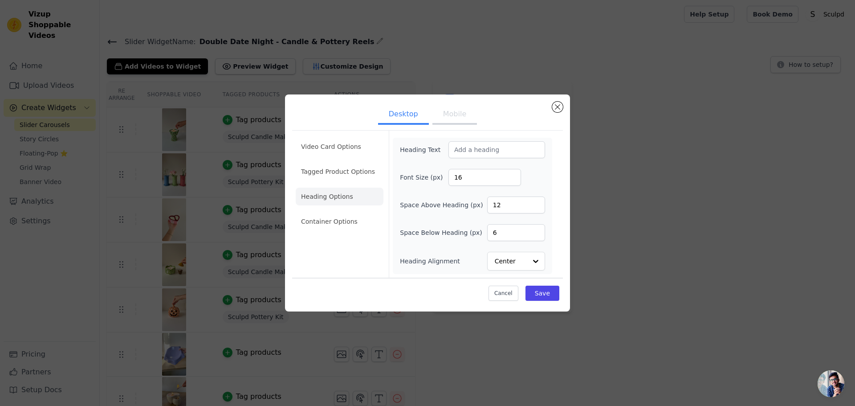
click at [458, 113] on button "Mobile" at bounding box center [454, 115] width 45 height 20
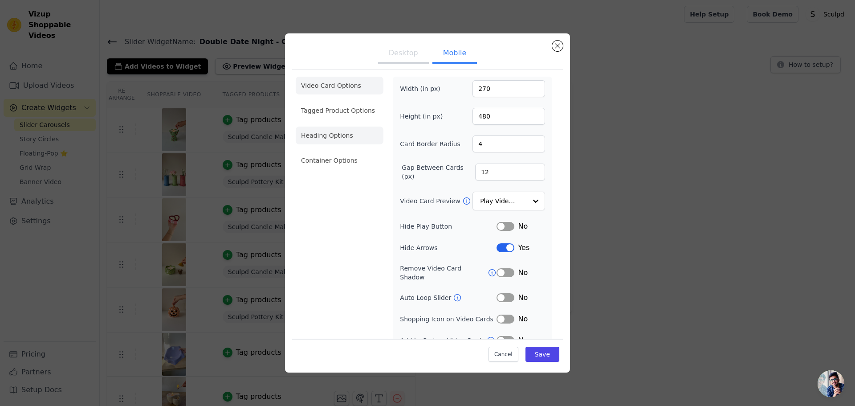
click at [321, 136] on li "Heading Options" at bounding box center [340, 135] width 88 height 18
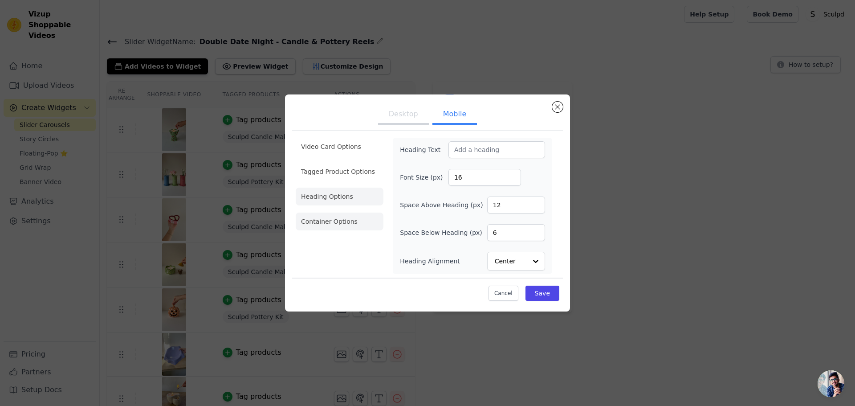
click at [333, 215] on li "Container Options" at bounding box center [340, 221] width 88 height 18
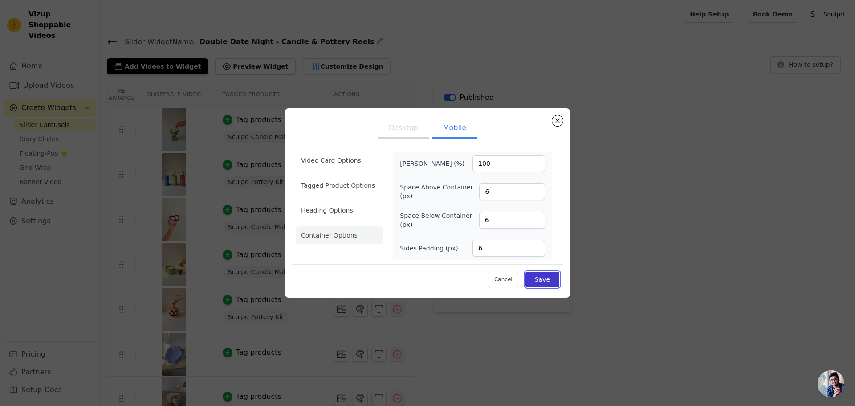
click at [538, 280] on button "Save" at bounding box center [542, 279] width 34 height 15
